Goal: Find specific page/section: Find specific page/section

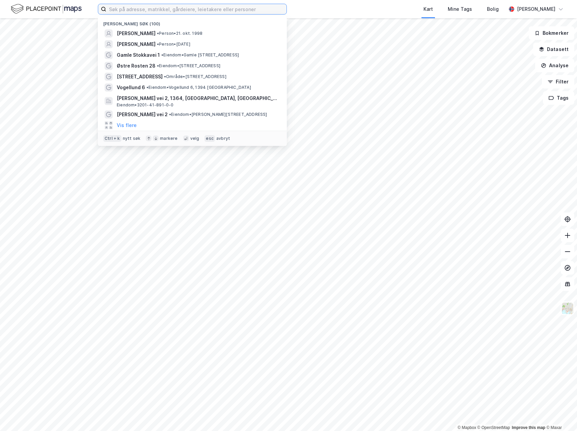
click at [195, 11] on input at bounding box center [196, 9] width 180 height 10
click at [155, 8] on input at bounding box center [196, 9] width 180 height 10
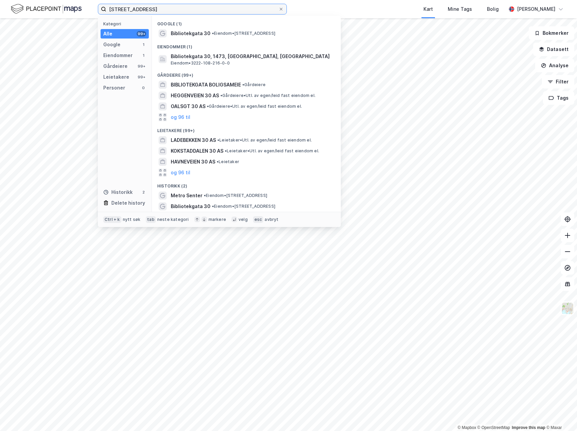
type input "[STREET_ADDRESS]"
click at [180, 35] on span "Bibliotekgata 30" at bounding box center [191, 33] width 40 height 8
